Goal: Task Accomplishment & Management: Manage account settings

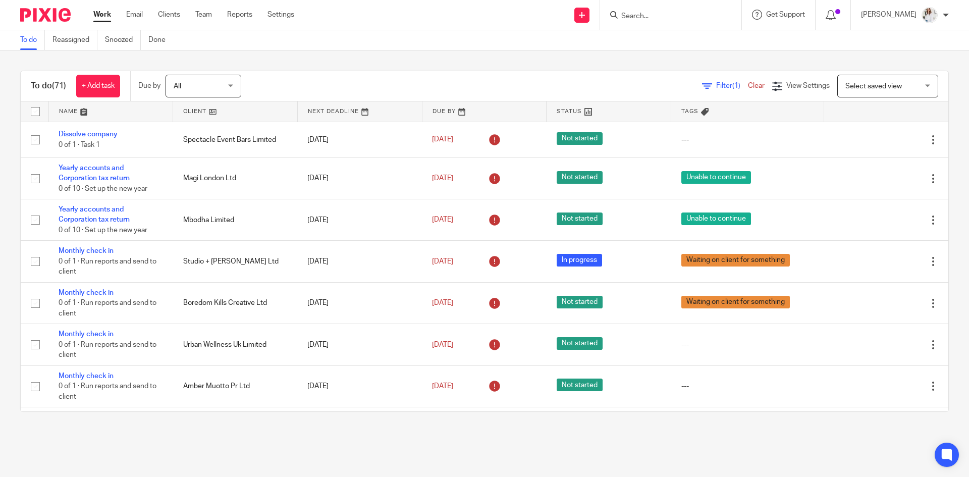
click at [644, 23] on div at bounding box center [670, 15] width 141 height 30
click at [644, 14] on input "Search" at bounding box center [665, 16] width 91 height 9
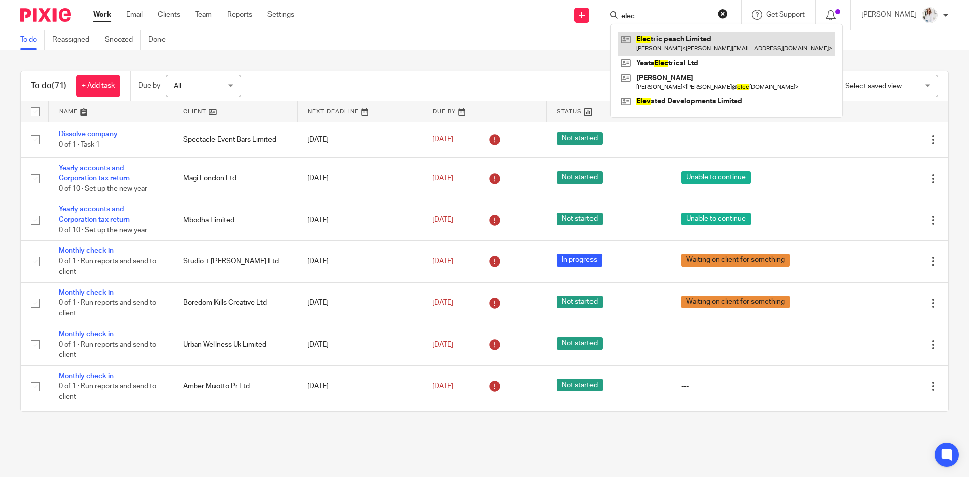
type input "elec"
click at [666, 45] on link at bounding box center [726, 43] width 216 height 23
click at [663, 45] on link at bounding box center [726, 43] width 216 height 23
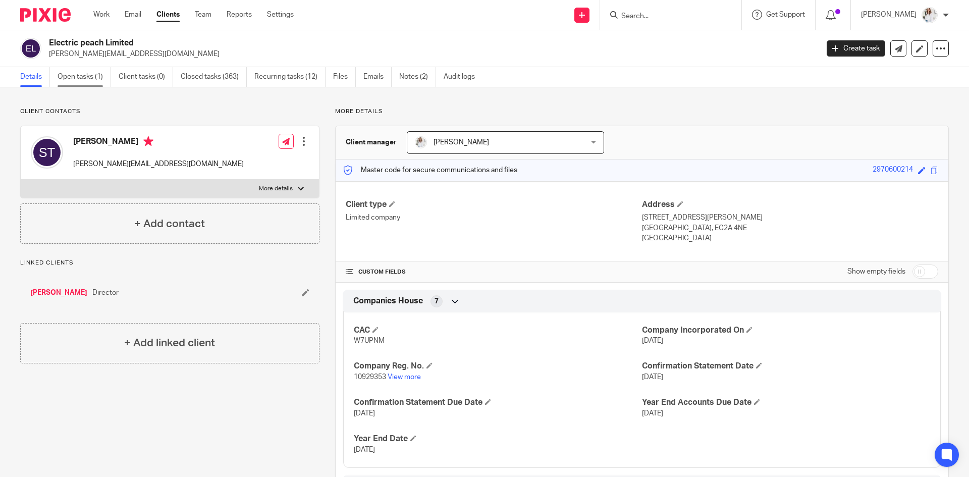
click at [100, 78] on link "Open tasks (1)" at bounding box center [84, 77] width 53 height 20
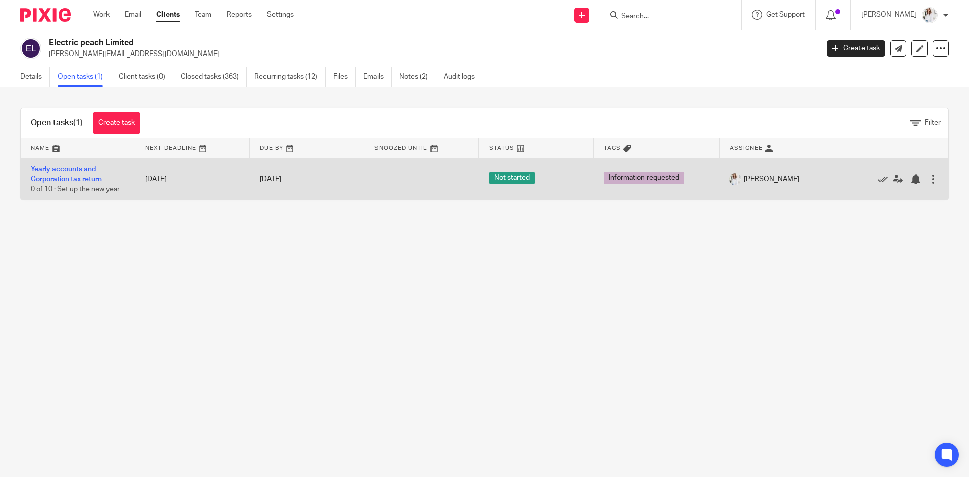
click at [73, 175] on td "Yearly accounts and Corporation tax return 0 of 10 · Set up the new year" at bounding box center [78, 178] width 115 height 41
click at [83, 178] on link "Yearly accounts and Corporation tax return" at bounding box center [66, 173] width 71 height 17
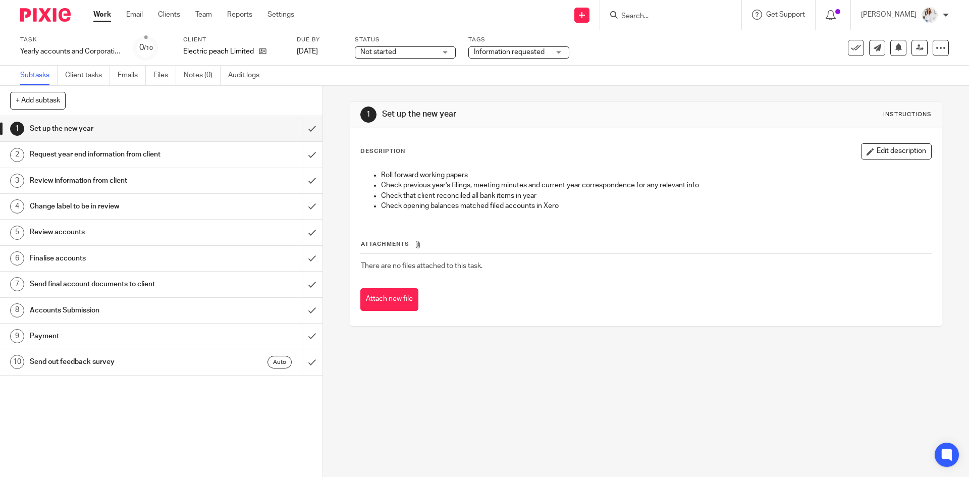
click at [430, 50] on span "Not started" at bounding box center [398, 52] width 76 height 11
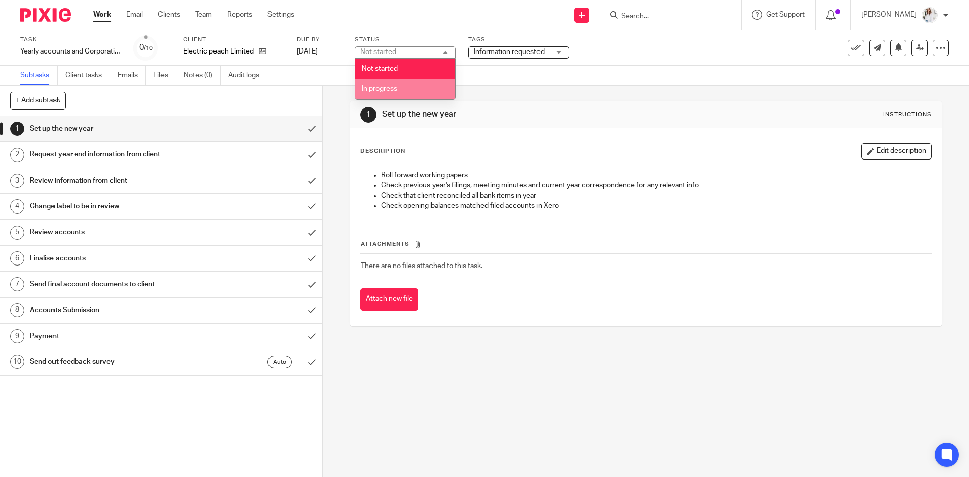
click at [411, 96] on li "In progress" at bounding box center [405, 89] width 100 height 21
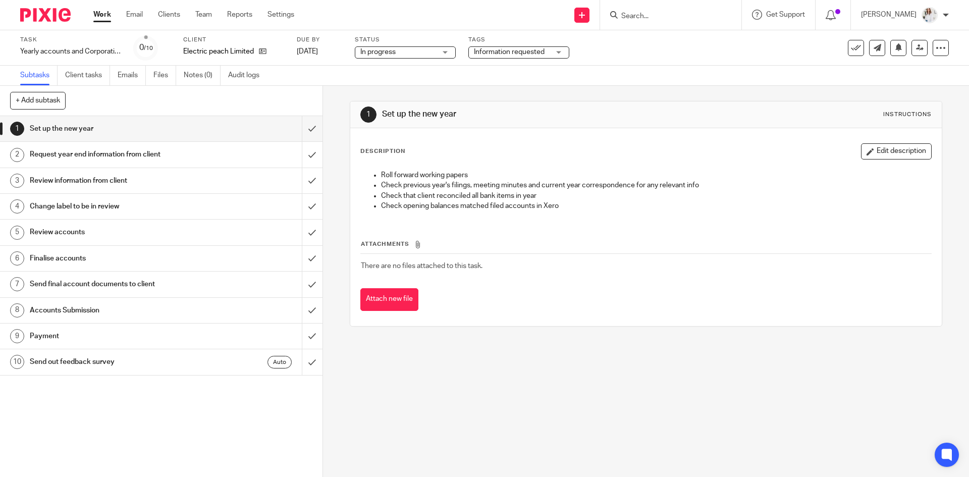
click at [513, 54] on span "Information requested" at bounding box center [509, 51] width 71 height 7
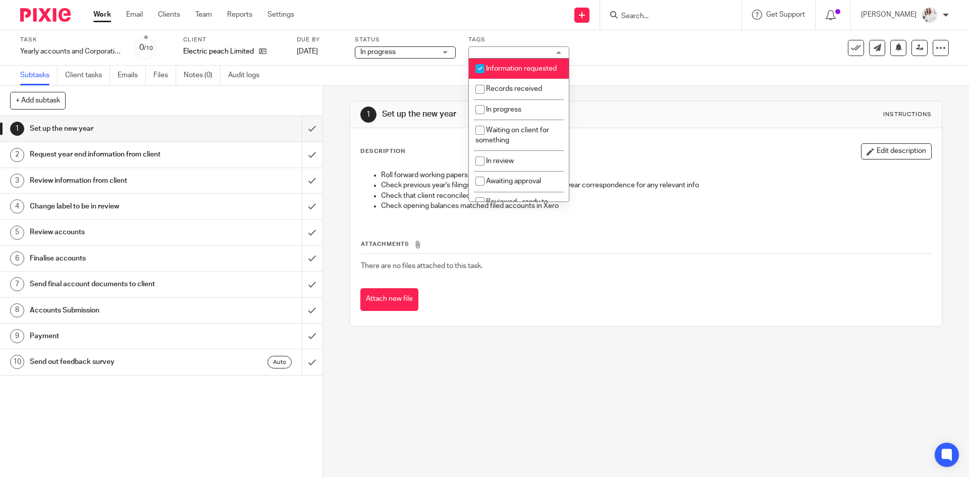
click at [505, 75] on li "Information requested" at bounding box center [519, 69] width 100 height 21
checkbox input "false"
click at [499, 92] on span "Records received" at bounding box center [514, 88] width 56 height 7
checkbox input "true"
click at [109, 18] on link "Work" at bounding box center [102, 15] width 18 height 10
